Goal: Information Seeking & Learning: Find specific fact

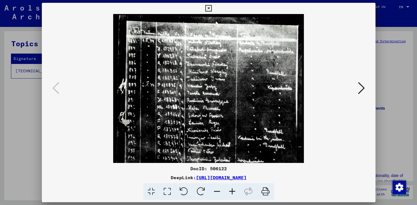
scroll to position [36, 0]
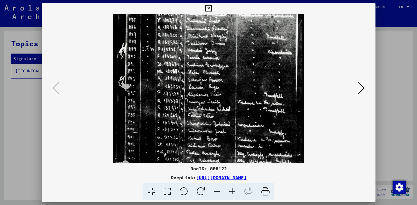
click at [212, 6] on icon at bounding box center [208, 8] width 6 height 7
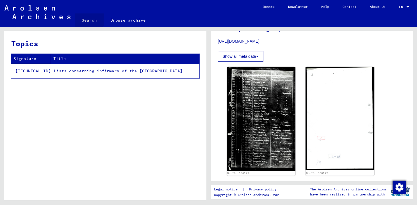
click at [87, 17] on link "Search" at bounding box center [89, 19] width 29 height 13
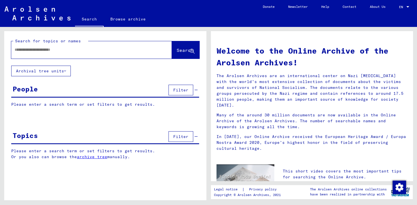
click at [55, 51] on input "text" at bounding box center [85, 50] width 141 height 6
click at [183, 50] on span "Search" at bounding box center [185, 51] width 17 height 6
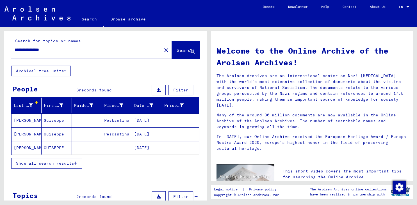
click at [147, 117] on mat-cell "[DATE]" at bounding box center [147, 120] width 30 height 13
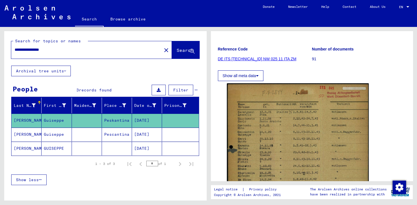
scroll to position [69, 0]
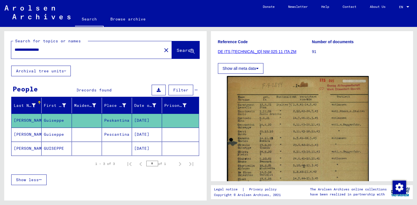
drag, startPoint x: 60, startPoint y: 49, endPoint x: 15, endPoint y: 46, distance: 45.1
click at [15, 47] on input "**********" at bounding box center [87, 50] width 144 height 6
drag, startPoint x: 172, startPoint y: 47, endPoint x: 172, endPoint y: 50, distance: 3.1
click at [172, 49] on button "Search" at bounding box center [186, 49] width 28 height 17
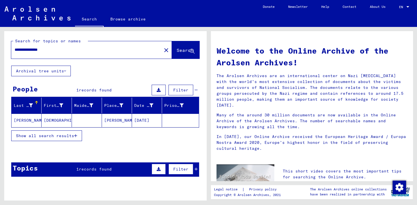
click at [77, 135] on icon "button" at bounding box center [75, 136] width 3 height 4
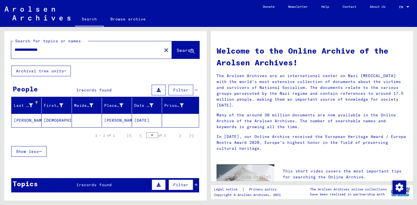
drag, startPoint x: 53, startPoint y: 50, endPoint x: 10, endPoint y: 46, distance: 44.1
click at [15, 47] on input "**********" at bounding box center [85, 50] width 141 height 6
type input "**********"
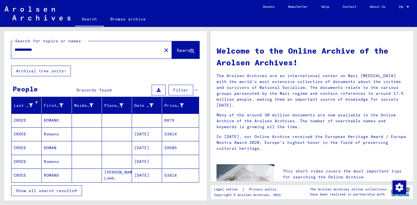
click at [168, 120] on mat-cell "6879" at bounding box center [180, 120] width 37 height 13
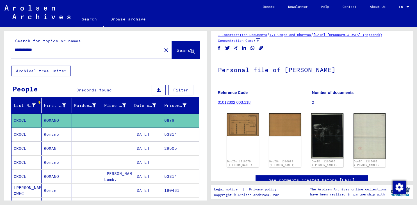
scroll to position [7, 0]
click at [142, 131] on mat-cell "[DATE]" at bounding box center [147, 135] width 30 height 14
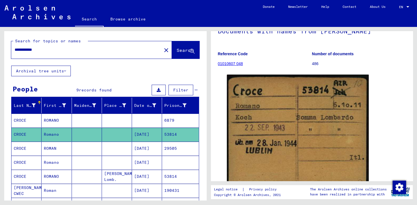
scroll to position [41, 0]
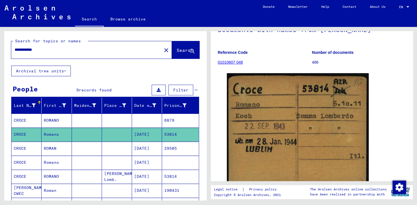
click at [144, 146] on mat-cell "[DATE]" at bounding box center [147, 149] width 30 height 14
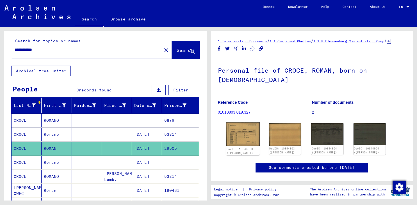
click at [239, 137] on img at bounding box center [243, 135] width 34 height 24
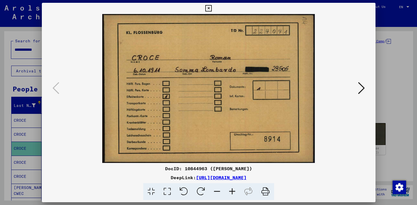
click at [355, 88] on img at bounding box center [209, 88] width 296 height 149
click at [362, 88] on icon at bounding box center [361, 88] width 7 height 13
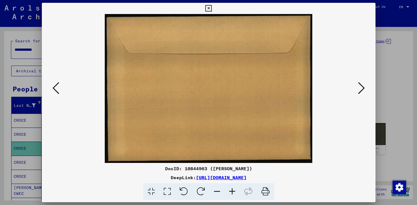
click at [362, 88] on icon at bounding box center [361, 88] width 7 height 13
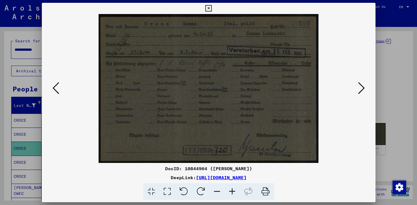
click at [53, 85] on icon at bounding box center [56, 88] width 7 height 13
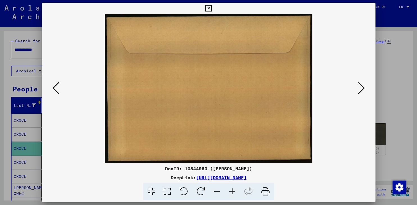
click at [54, 85] on icon at bounding box center [56, 88] width 7 height 13
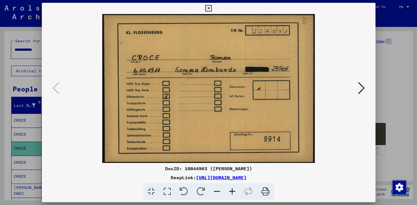
click at [212, 7] on icon at bounding box center [208, 8] width 6 height 7
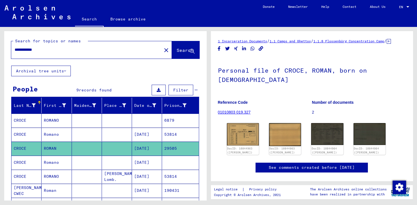
click at [145, 192] on mat-cell "[DATE]" at bounding box center [147, 191] width 30 height 14
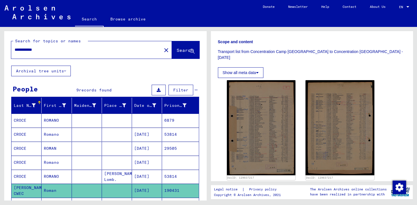
scroll to position [93, 0]
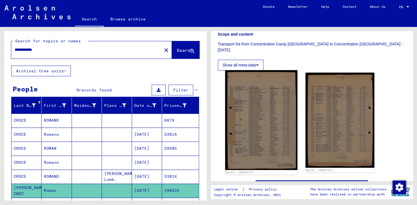
click at [270, 140] on img at bounding box center [261, 120] width 72 height 100
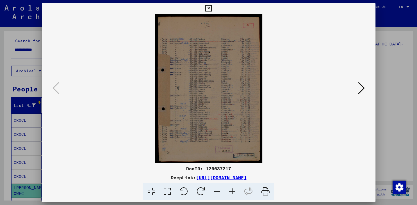
click at [231, 193] on icon at bounding box center [232, 192] width 15 height 17
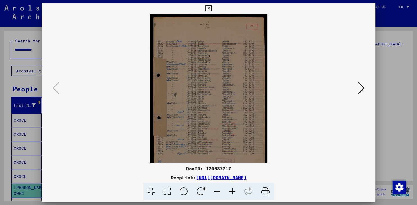
click at [231, 192] on icon at bounding box center [232, 192] width 15 height 17
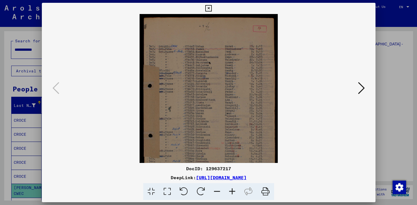
click at [231, 192] on icon at bounding box center [232, 192] width 15 height 17
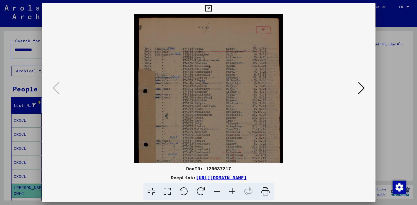
click at [231, 192] on icon at bounding box center [232, 192] width 15 height 17
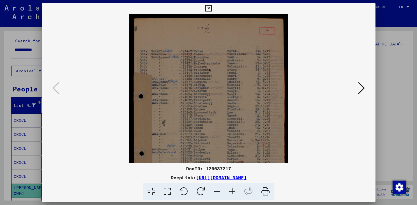
click at [231, 192] on icon at bounding box center [232, 192] width 15 height 17
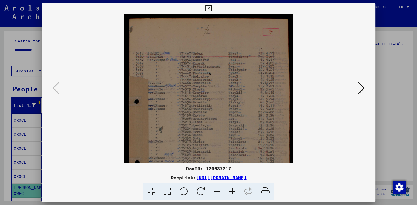
click at [231, 192] on icon at bounding box center [232, 192] width 15 height 17
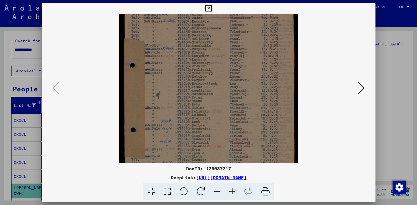
scroll to position [43, 0]
drag, startPoint x: 253, startPoint y: 102, endPoint x: 256, endPoint y: 61, distance: 41.1
click at [256, 61] on img at bounding box center [208, 95] width 179 height 248
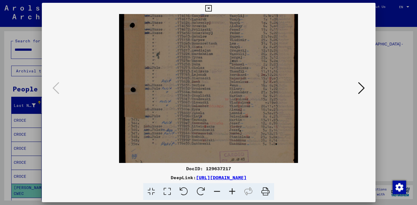
drag, startPoint x: 231, startPoint y: 107, endPoint x: 236, endPoint y: 68, distance: 39.4
click at [236, 68] on img at bounding box center [208, 56] width 179 height 248
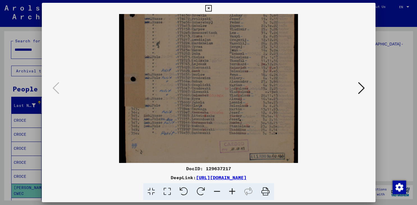
scroll to position [98, 0]
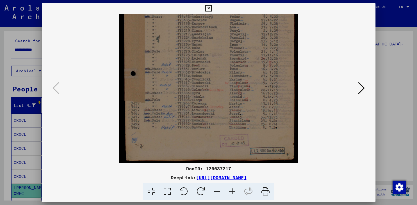
drag, startPoint x: 203, startPoint y: 109, endPoint x: 209, endPoint y: 76, distance: 33.9
click at [209, 76] on img at bounding box center [208, 40] width 179 height 248
click at [363, 88] on icon at bounding box center [361, 88] width 7 height 13
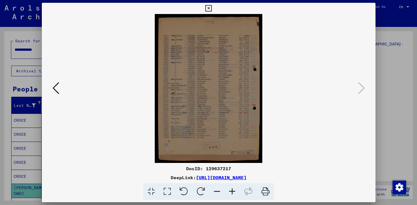
click at [233, 191] on icon at bounding box center [232, 192] width 15 height 17
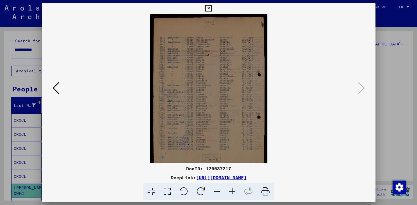
click at [233, 191] on icon at bounding box center [232, 192] width 15 height 17
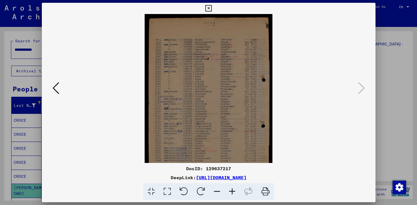
click at [233, 191] on icon at bounding box center [232, 192] width 15 height 17
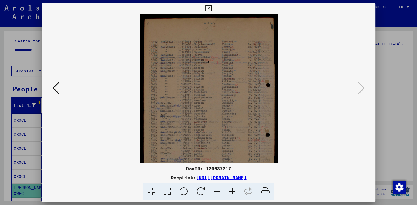
click at [233, 190] on icon at bounding box center [232, 192] width 15 height 17
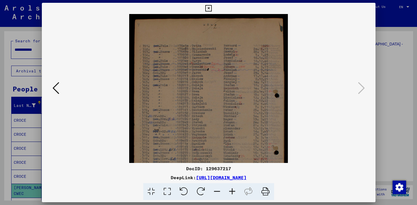
click at [233, 190] on icon at bounding box center [232, 192] width 15 height 17
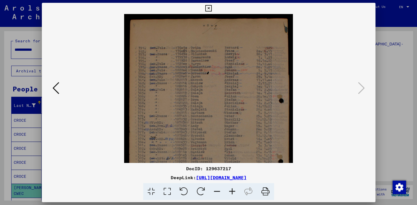
click at [232, 189] on icon at bounding box center [232, 192] width 15 height 17
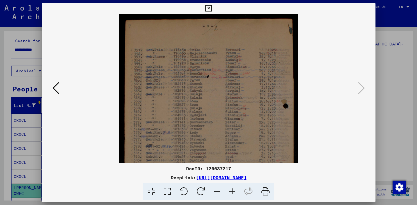
click at [232, 189] on icon at bounding box center [232, 192] width 15 height 17
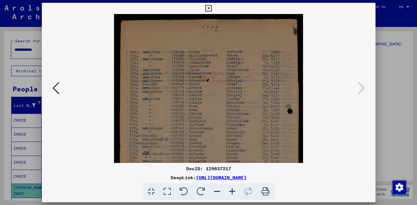
click at [232, 188] on icon at bounding box center [232, 192] width 15 height 17
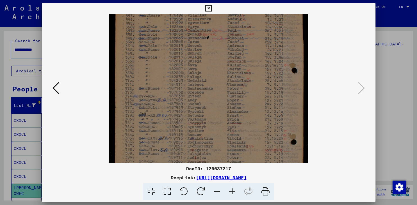
drag, startPoint x: 208, startPoint y: 127, endPoint x: 220, endPoint y: 83, distance: 44.9
click at [220, 83] on img at bounding box center [208, 106] width 199 height 276
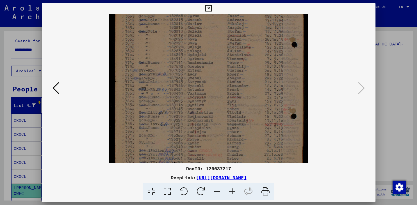
drag, startPoint x: 210, startPoint y: 127, endPoint x: 215, endPoint y: 102, distance: 25.6
click at [215, 102] on img at bounding box center [208, 80] width 199 height 276
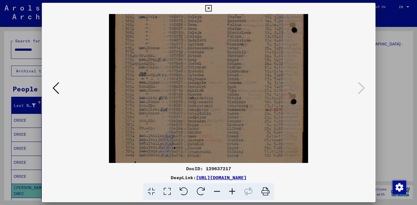
scroll to position [87, 0]
drag, startPoint x: 200, startPoint y: 127, endPoint x: 202, endPoint y: 112, distance: 15.8
click at [202, 112] on img at bounding box center [208, 65] width 199 height 276
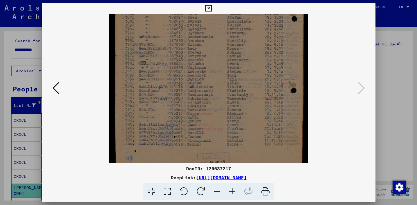
scroll to position [98, 0]
drag, startPoint x: 192, startPoint y: 120, endPoint x: 192, endPoint y: 109, distance: 11.2
click at [192, 109] on img at bounding box center [208, 54] width 199 height 276
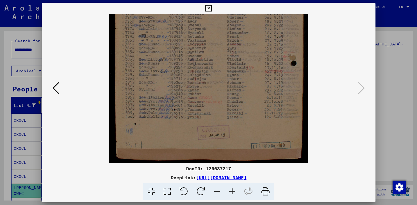
scroll to position [126, 0]
drag, startPoint x: 230, startPoint y: 137, endPoint x: 232, endPoint y: 100, distance: 37.4
click at [232, 100] on img at bounding box center [208, 26] width 199 height 276
click at [212, 7] on icon at bounding box center [208, 8] width 6 height 7
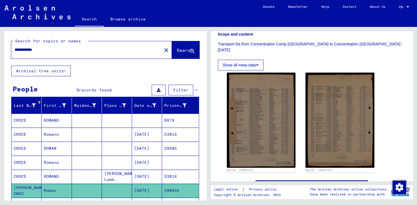
click at [173, 174] on mat-cell "53814" at bounding box center [180, 177] width 37 height 14
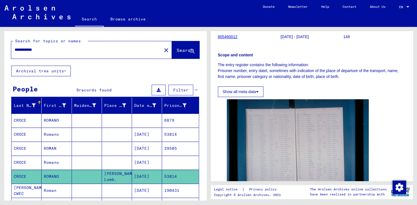
scroll to position [85, 0]
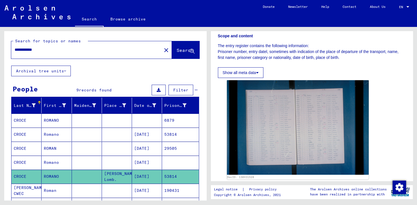
click at [171, 148] on mat-cell "29505" at bounding box center [180, 149] width 37 height 14
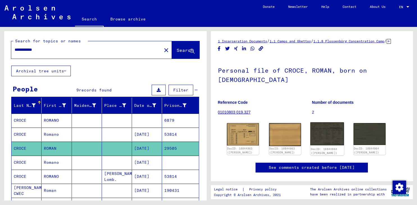
click at [327, 132] on img at bounding box center [328, 134] width 34 height 23
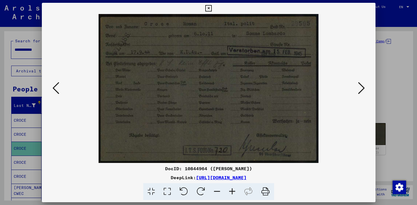
click at [212, 8] on icon at bounding box center [208, 8] width 6 height 7
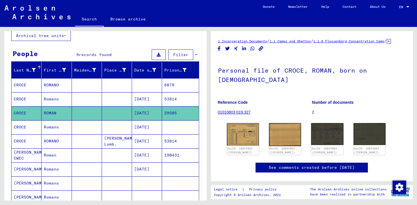
scroll to position [36, 0]
